Goal: Task Accomplishment & Management: Manage account settings

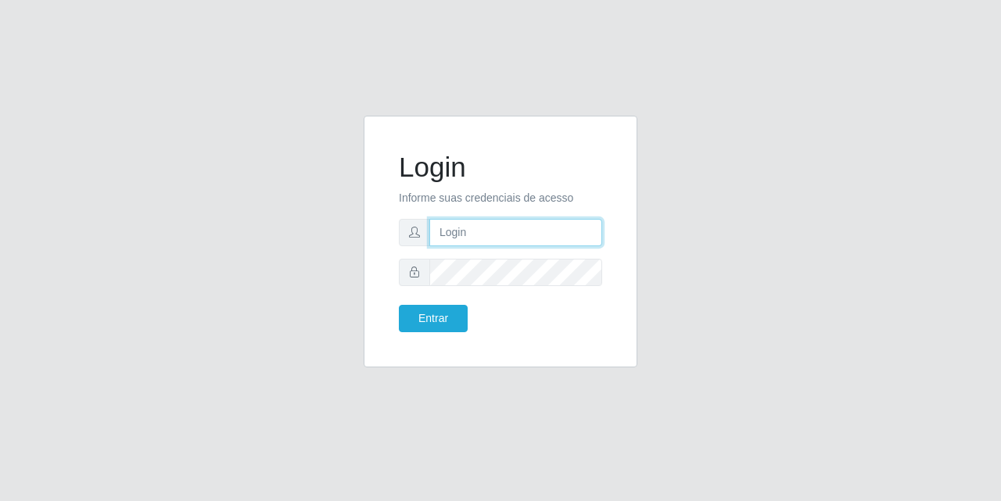
click at [443, 220] on input "text" at bounding box center [515, 232] width 173 height 27
type input "[EMAIL_ADDRESS][DOMAIN_NAME]"
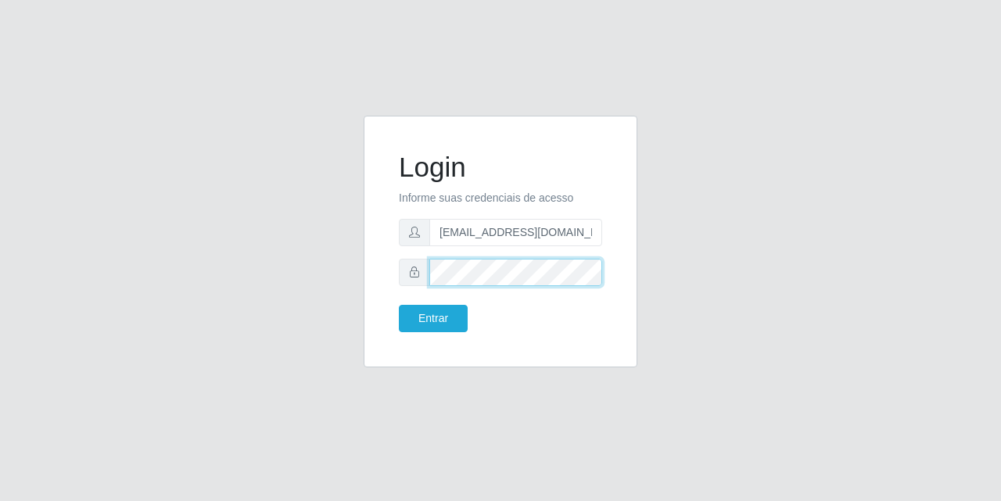
click at [399, 305] on button "Entrar" at bounding box center [433, 318] width 69 height 27
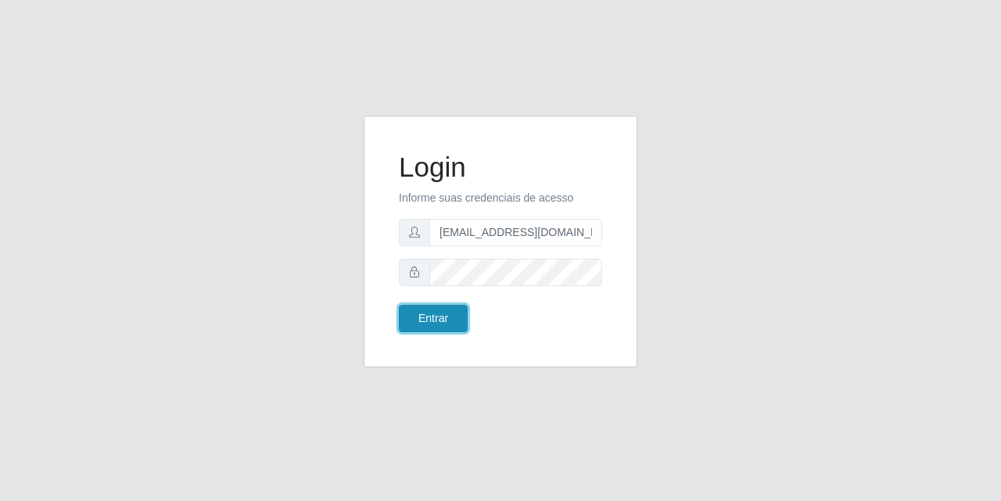
click at [449, 330] on button "Entrar" at bounding box center [433, 318] width 69 height 27
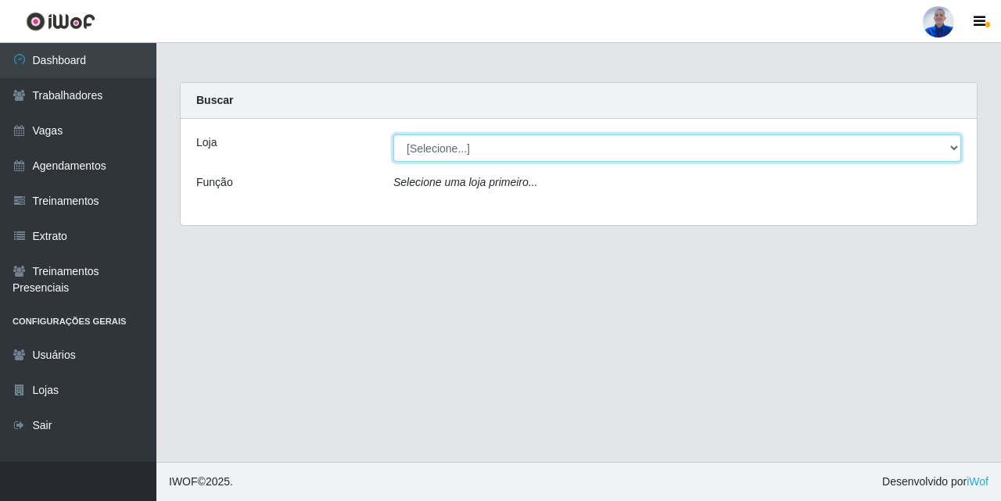
click at [412, 156] on select "[Selecione...] Supermercado [GEOGRAPHIC_DATA]" at bounding box center [677, 147] width 568 height 27
select select "165"
click at [393, 134] on select "[Selecione...] Supermercado [GEOGRAPHIC_DATA]" at bounding box center [677, 147] width 568 height 27
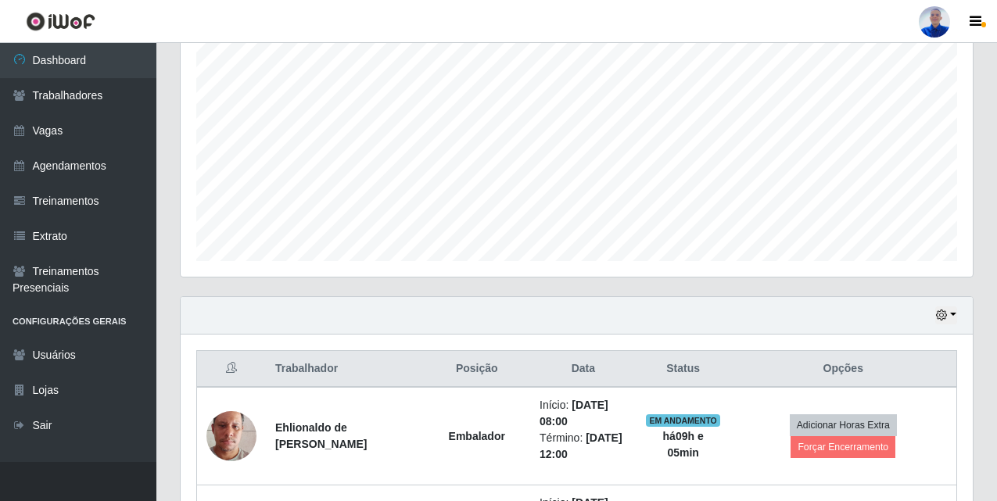
scroll to position [454, 0]
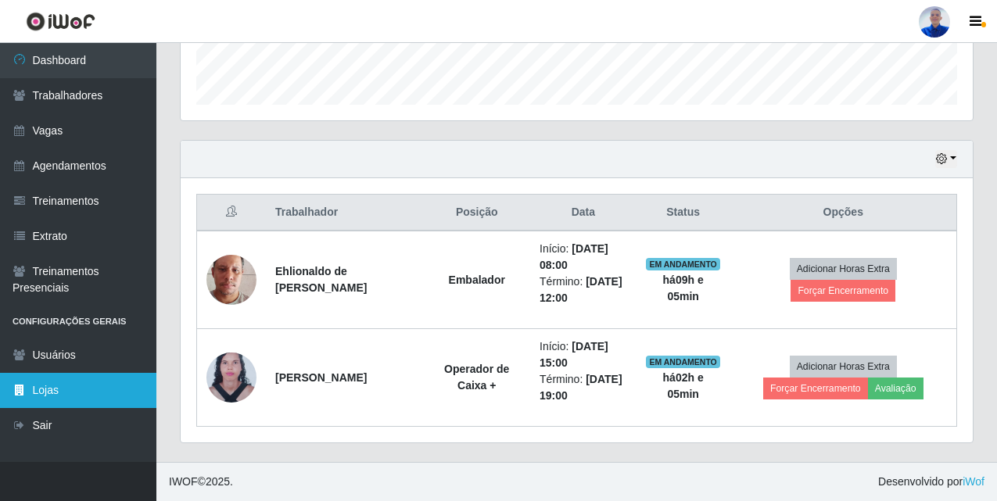
click at [76, 406] on link "Lojas" at bounding box center [78, 390] width 156 height 35
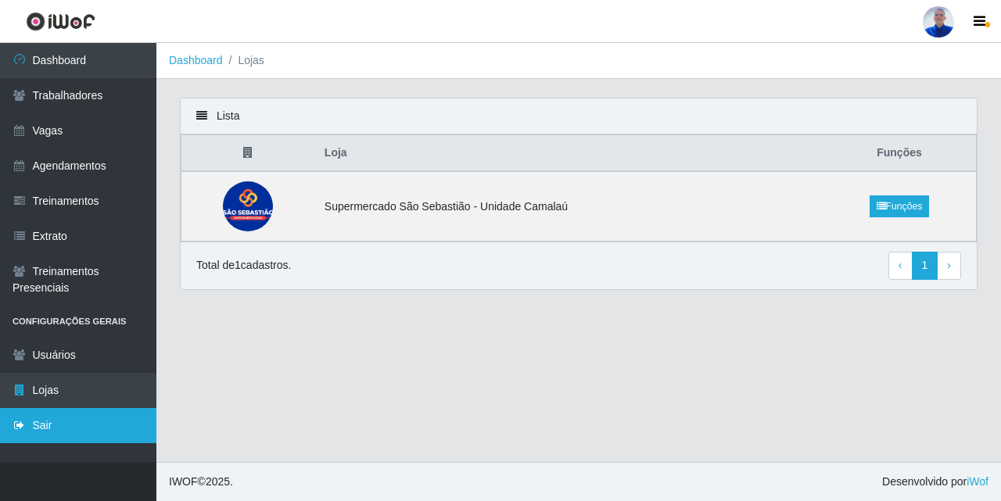
click at [91, 427] on link "Sair" at bounding box center [78, 425] width 156 height 35
